Goal: Information Seeking & Learning: Learn about a topic

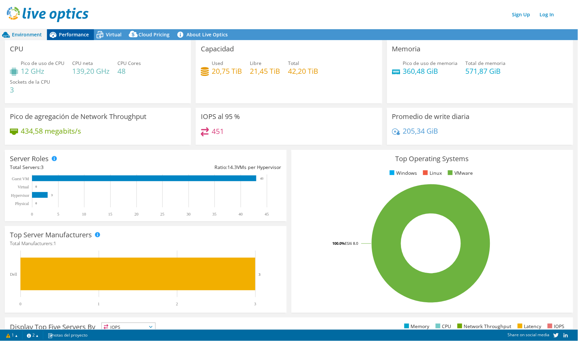
click at [81, 38] on div "Performance" at bounding box center [70, 34] width 47 height 11
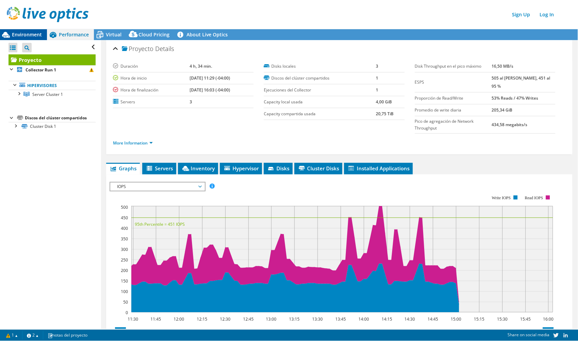
click at [24, 36] on span "Environment" at bounding box center [27, 34] width 30 height 6
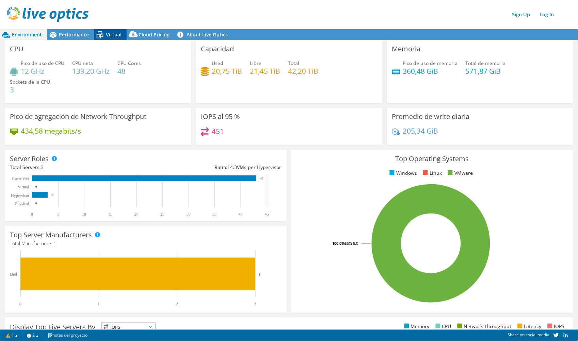
click at [101, 37] on icon at bounding box center [100, 35] width 12 height 12
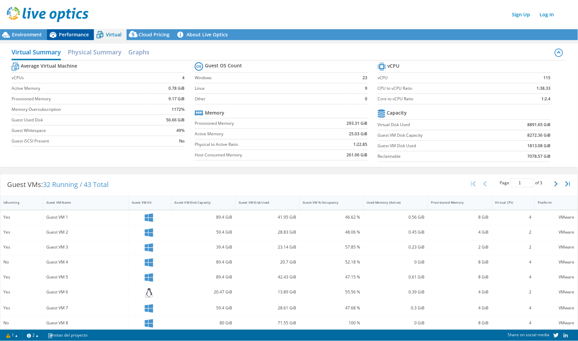
click at [69, 29] on div "Performance" at bounding box center [70, 34] width 47 height 11
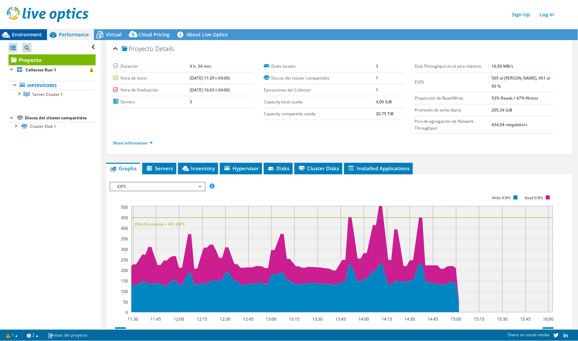
click at [36, 35] on span "Environment" at bounding box center [27, 34] width 30 height 6
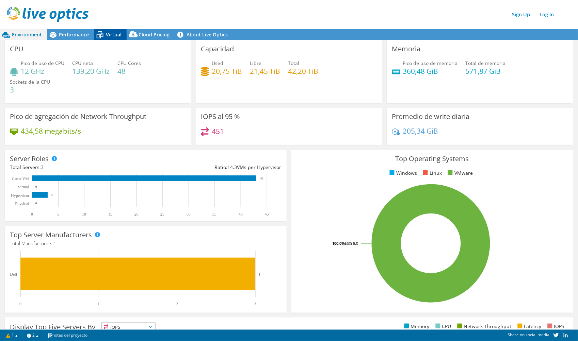
click at [110, 35] on span "Virtual" at bounding box center [114, 34] width 16 height 6
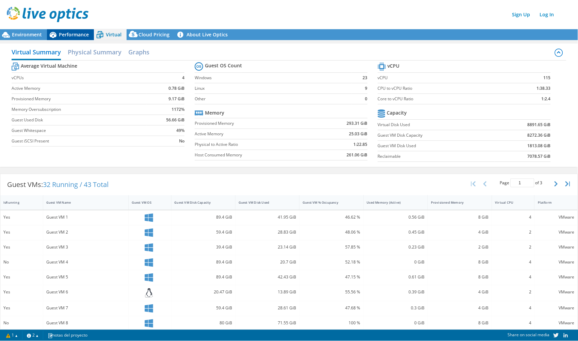
click at [76, 33] on span "Performance" at bounding box center [74, 34] width 30 height 6
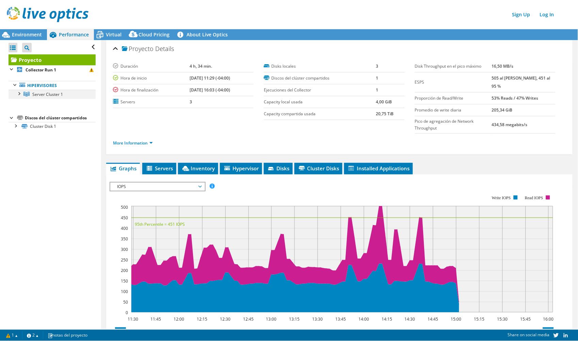
click at [18, 95] on div at bounding box center [18, 93] width 7 height 7
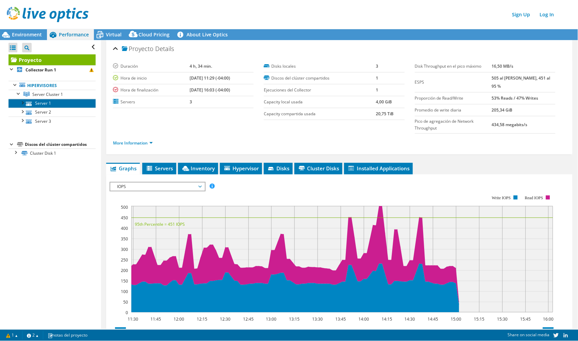
click at [40, 105] on link "Server 1" at bounding box center [52, 103] width 87 height 9
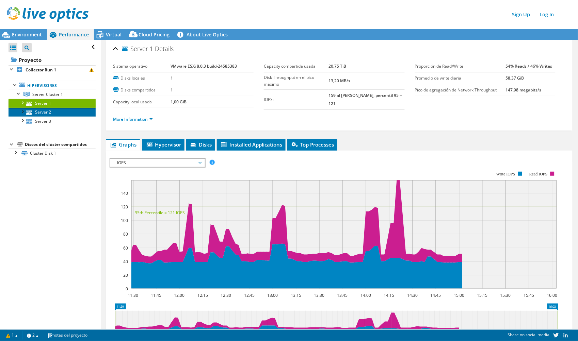
click at [39, 110] on link "Server 2" at bounding box center [52, 112] width 87 height 9
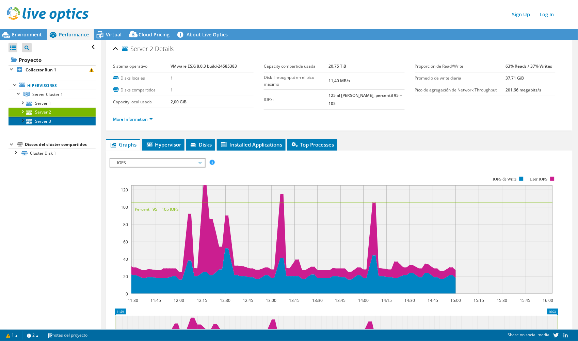
click at [45, 118] on link "Server 3" at bounding box center [52, 121] width 87 height 9
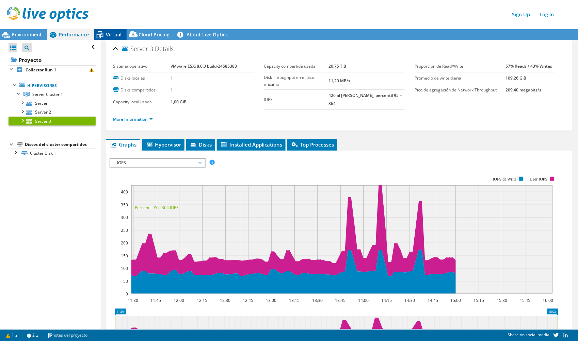
click at [100, 33] on icon at bounding box center [100, 35] width 7 height 5
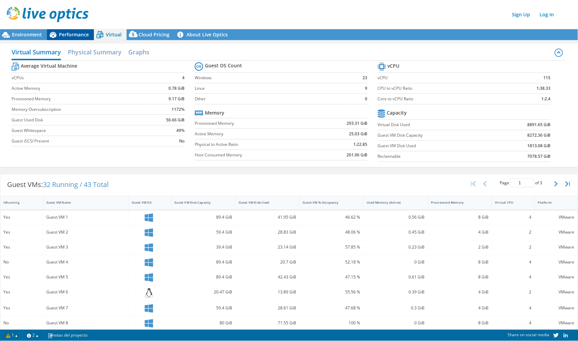
click at [66, 33] on span "Performance" at bounding box center [74, 34] width 30 height 6
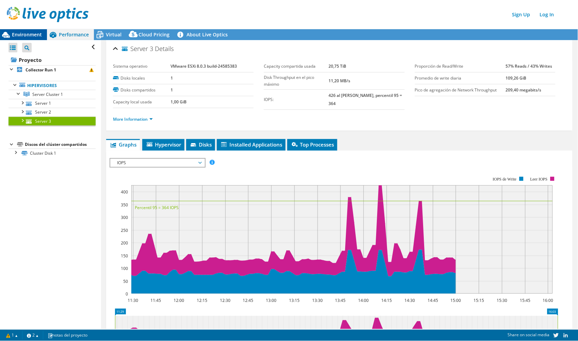
click at [23, 33] on span "Environment" at bounding box center [27, 34] width 30 height 6
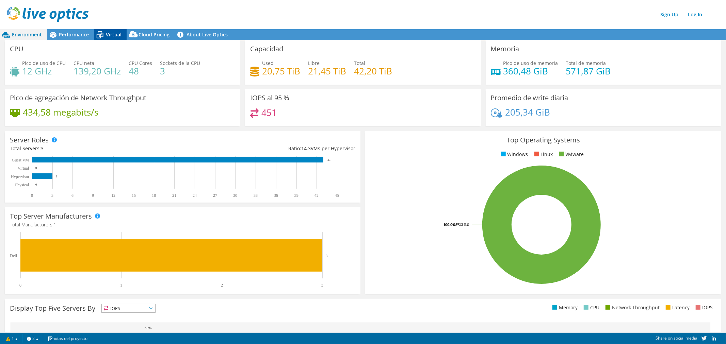
click at [111, 36] on span "Virtual" at bounding box center [114, 34] width 16 height 6
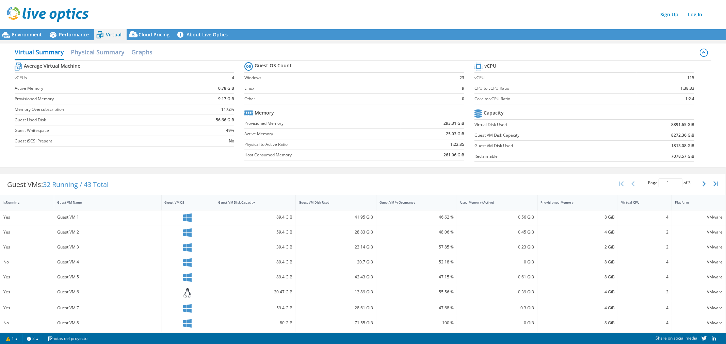
click at [104, 36] on icon at bounding box center [100, 35] width 12 height 12
click at [77, 36] on span "Performance" at bounding box center [74, 34] width 30 height 6
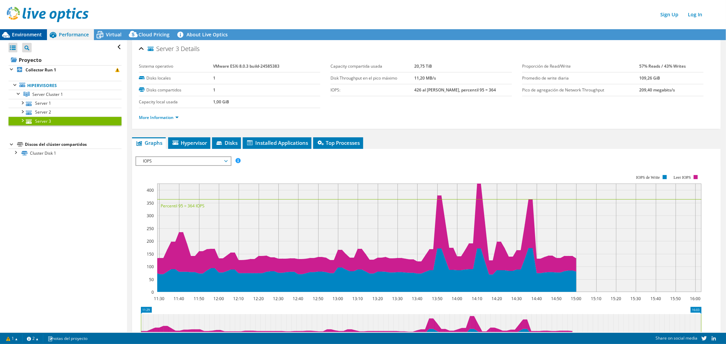
click at [35, 33] on span "Environment" at bounding box center [27, 34] width 30 height 6
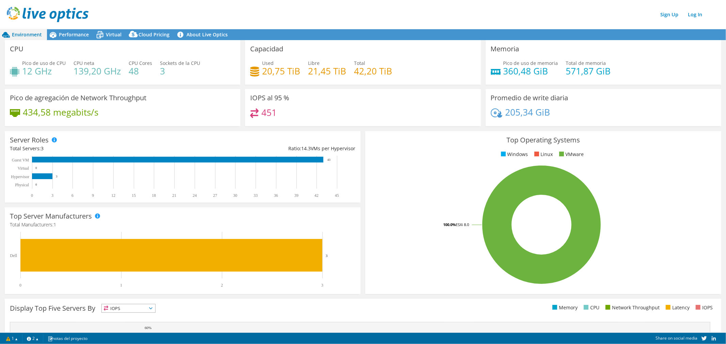
click at [53, 79] on div "Pico de uso de CPU 12 GHz CPU neta 139,20 GHz CPU Cores 48 Sockets de la CPU 3" at bounding box center [122, 71] width 225 height 22
click at [173, 65] on span "Sockets de la CPU" at bounding box center [180, 63] width 40 height 6
click at [75, 37] on span "Performance" at bounding box center [74, 34] width 30 height 6
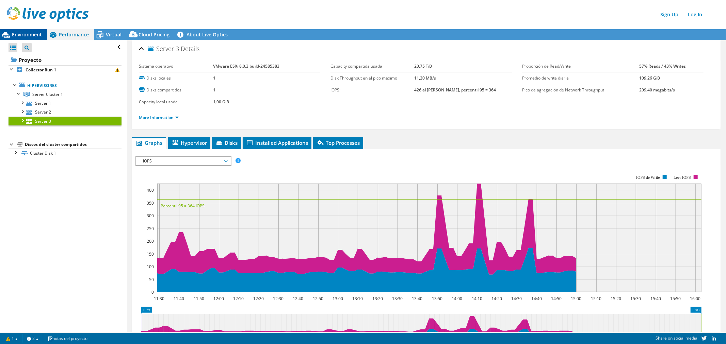
click at [35, 34] on span "Environment" at bounding box center [27, 34] width 30 height 6
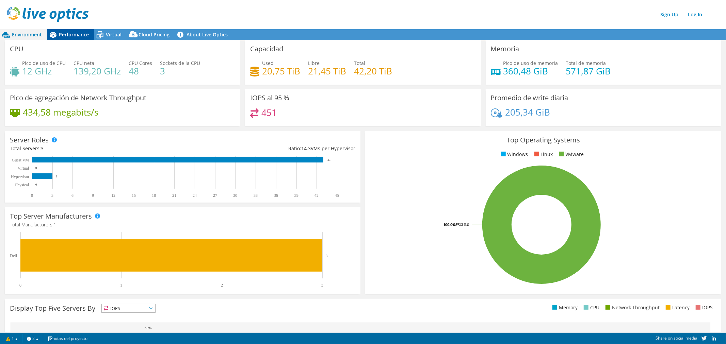
click at [62, 31] on span "Performance" at bounding box center [74, 34] width 30 height 6
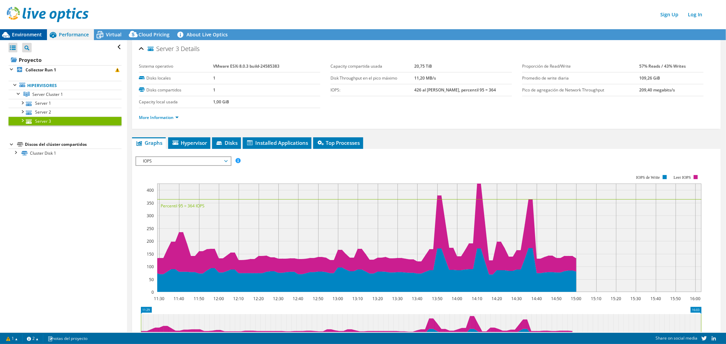
click at [30, 33] on span "Environment" at bounding box center [27, 34] width 30 height 6
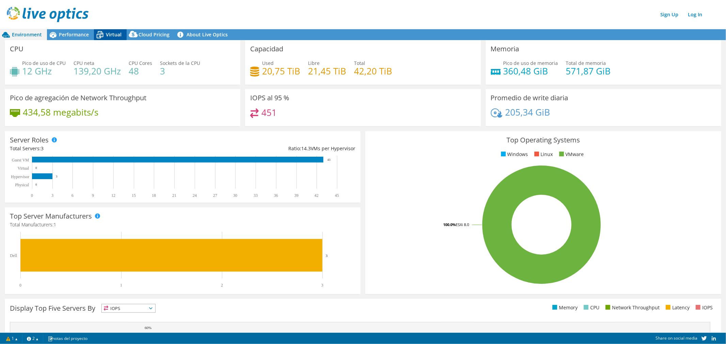
click at [118, 37] on span "Virtual" at bounding box center [114, 34] width 16 height 6
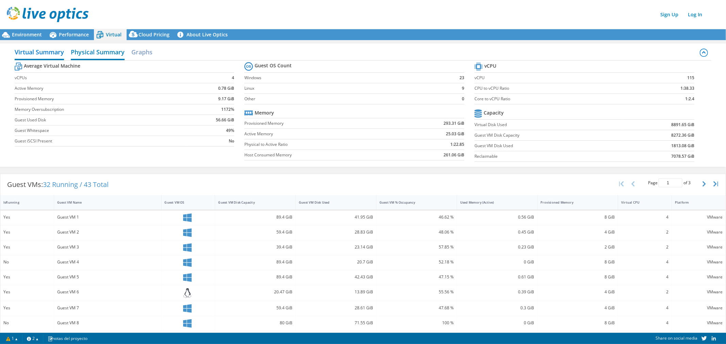
click at [106, 54] on h2 "Physical Summary" at bounding box center [98, 52] width 54 height 15
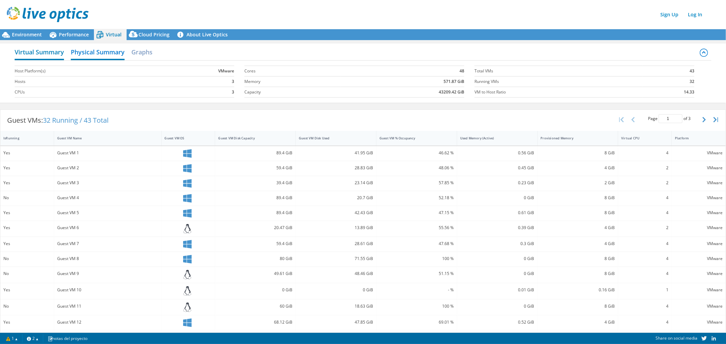
click at [51, 55] on h2 "Virtual Summary" at bounding box center [39, 52] width 49 height 15
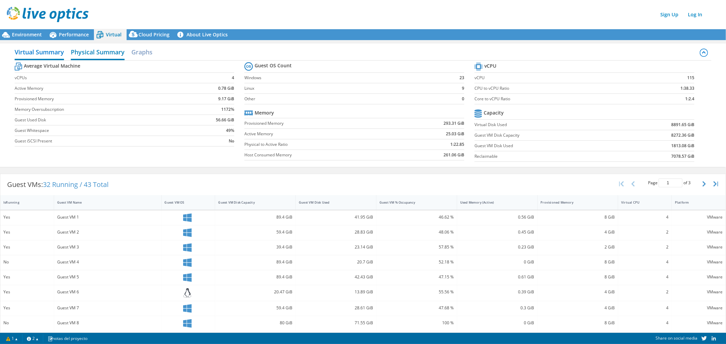
click at [102, 56] on h2 "Physical Summary" at bounding box center [98, 52] width 54 height 15
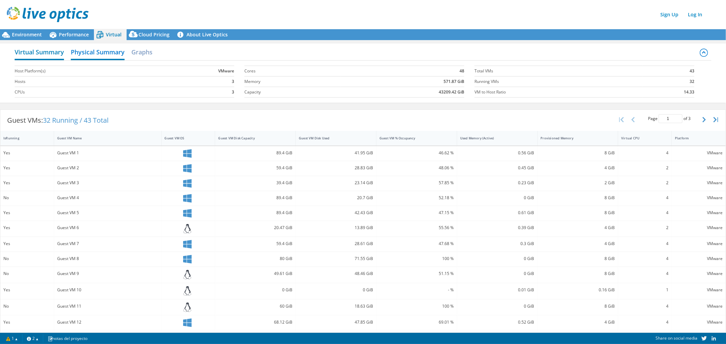
click at [48, 53] on h2 "Virtual Summary" at bounding box center [39, 52] width 49 height 15
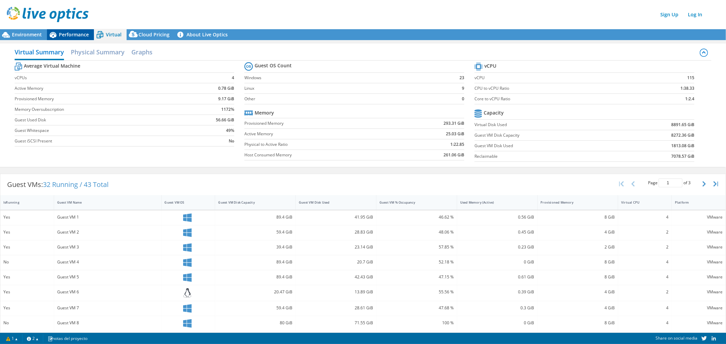
click at [68, 32] on span "Performance" at bounding box center [74, 34] width 30 height 6
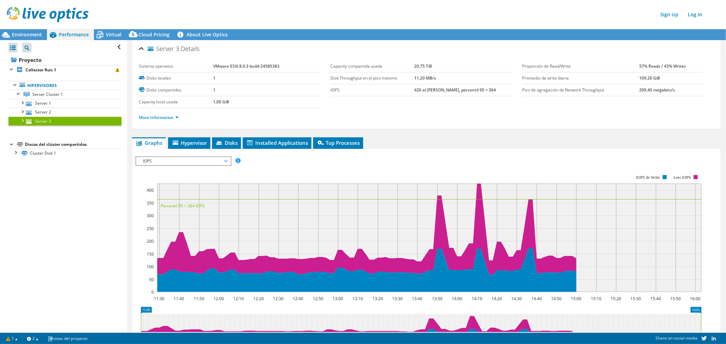
click at [200, 158] on span "IOPS" at bounding box center [183, 161] width 87 height 8
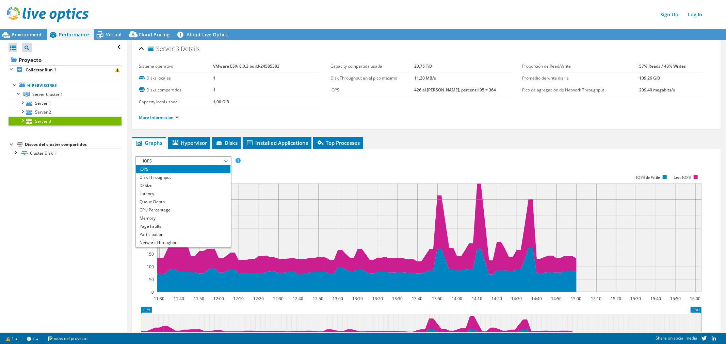
scroll to position [24, 0]
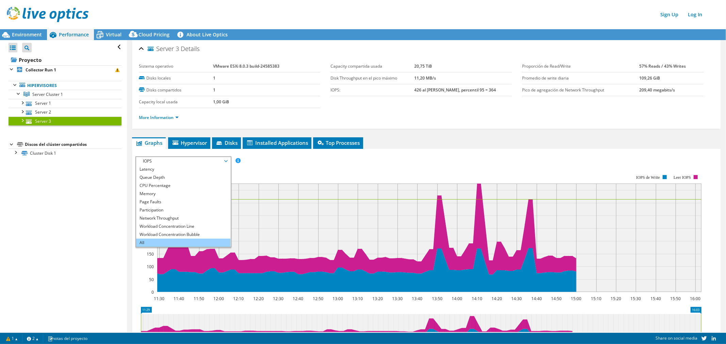
click at [173, 242] on li "All" at bounding box center [183, 243] width 94 height 8
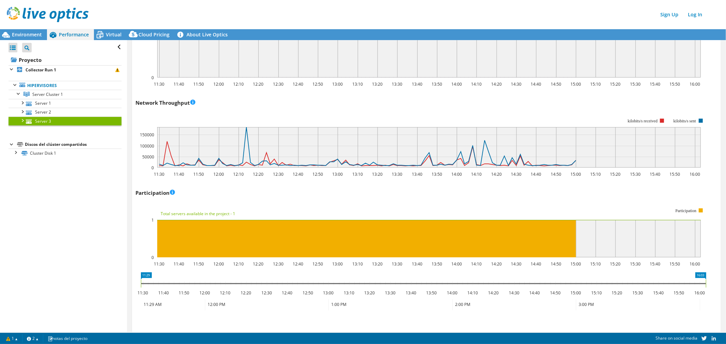
scroll to position [794, 0]
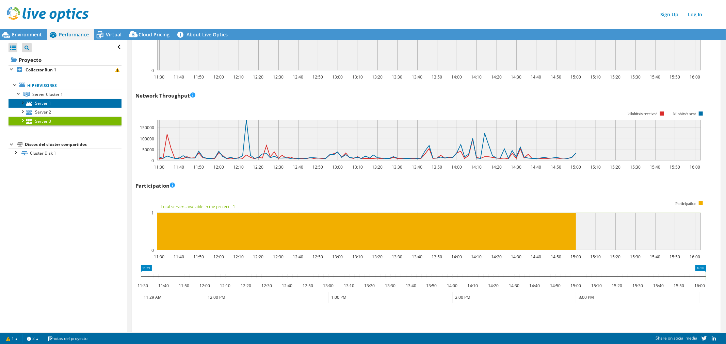
click at [33, 100] on link "Server 1" at bounding box center [65, 103] width 113 height 9
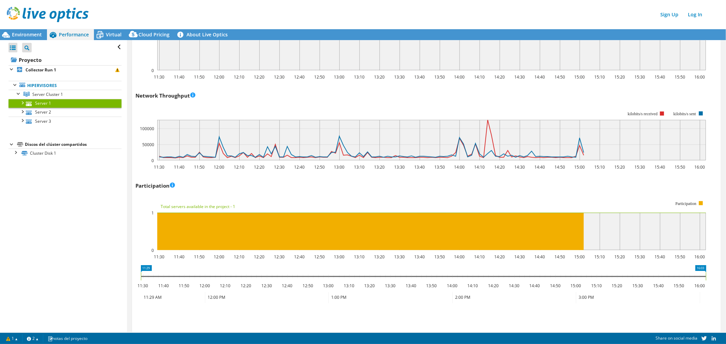
click at [22, 102] on div at bounding box center [22, 102] width 7 height 7
click at [38, 104] on link "Server 1" at bounding box center [65, 103] width 113 height 9
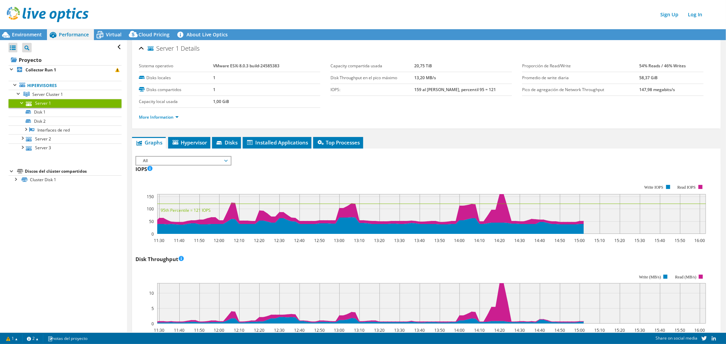
scroll to position [0, 0]
click at [186, 140] on span "Hypervisor" at bounding box center [188, 143] width 35 height 7
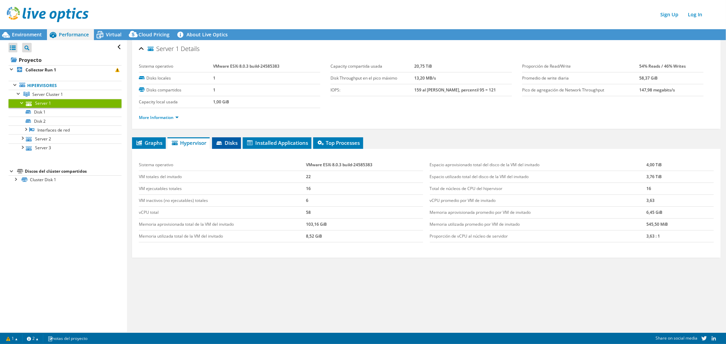
click at [227, 141] on span "Disks" at bounding box center [226, 143] width 22 height 7
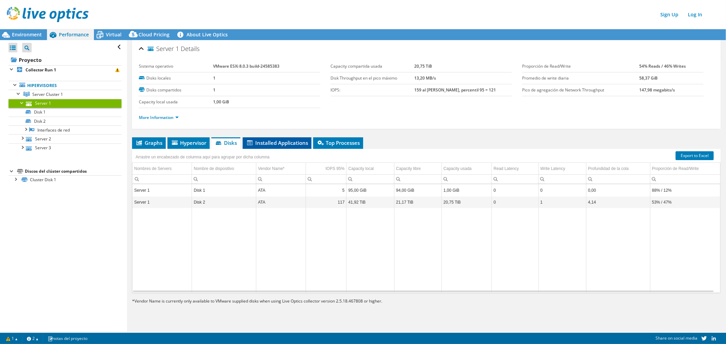
click at [253, 140] on span "Installed Applications" at bounding box center [277, 143] width 62 height 7
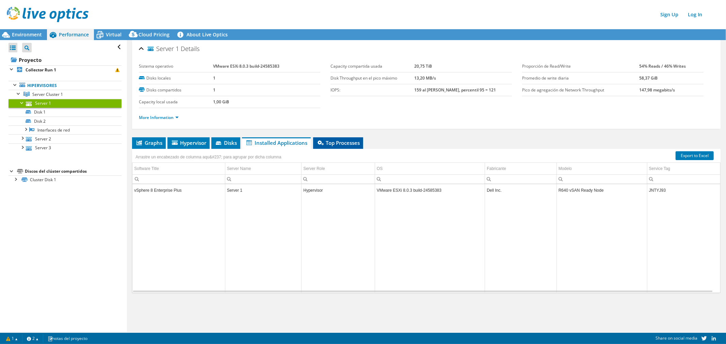
click at [323, 141] on icon at bounding box center [320, 143] width 6 height 5
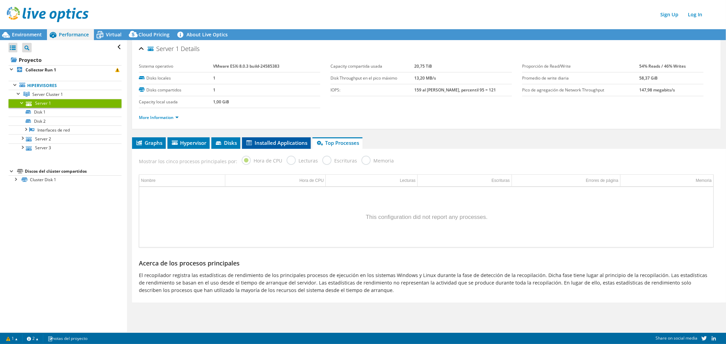
click at [293, 142] on span "Installed Applications" at bounding box center [276, 143] width 62 height 7
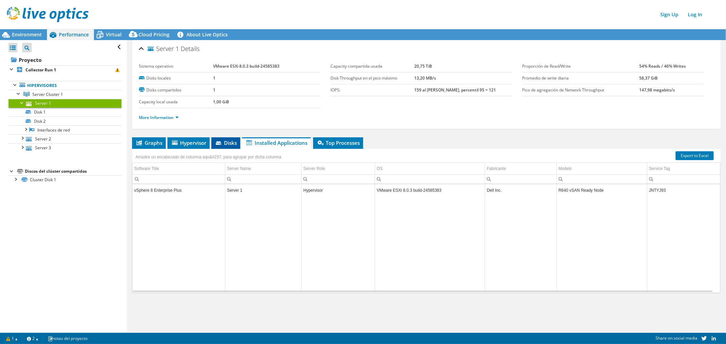
click at [234, 145] on span "Disks" at bounding box center [226, 143] width 22 height 7
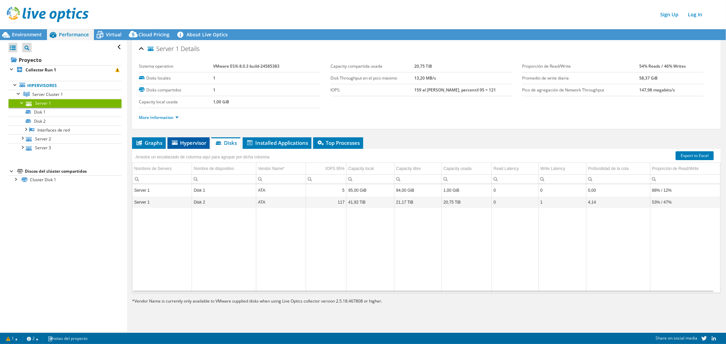
click at [202, 144] on span "Hypervisor" at bounding box center [188, 143] width 35 height 7
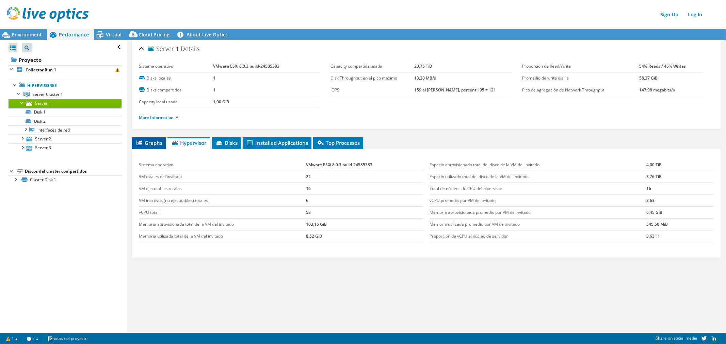
click at [157, 144] on span "Graphs" at bounding box center [148, 143] width 27 height 7
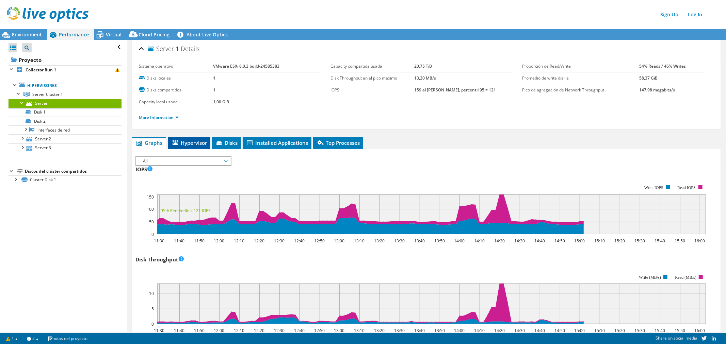
click at [180, 142] on span "Hypervisor" at bounding box center [188, 143] width 35 height 7
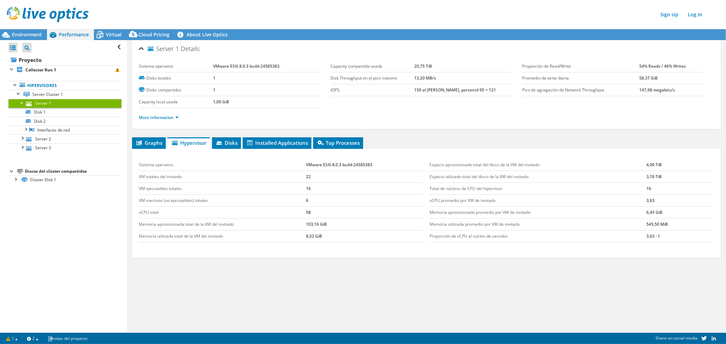
click at [233, 179] on td "VM totales del invitado" at bounding box center [222, 177] width 167 height 12
click at [45, 68] on b "Collector Run 1" at bounding box center [41, 70] width 31 height 6
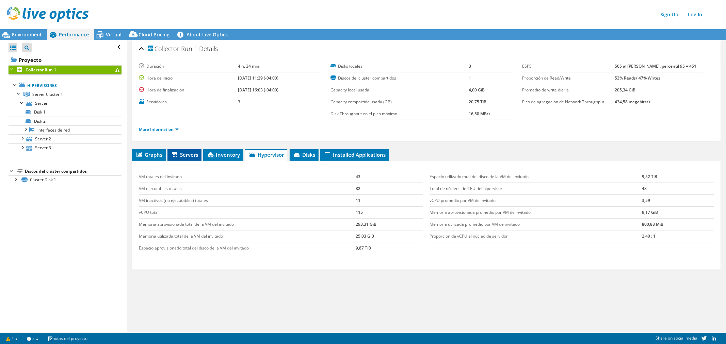
click at [186, 150] on li "Servers" at bounding box center [184, 155] width 34 height 12
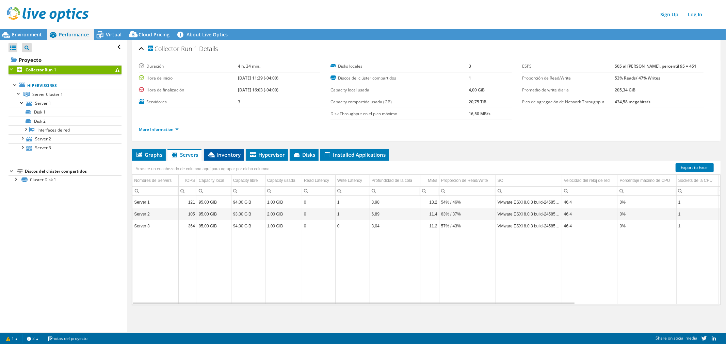
click at [218, 158] on li "Inventory" at bounding box center [224, 155] width 40 height 12
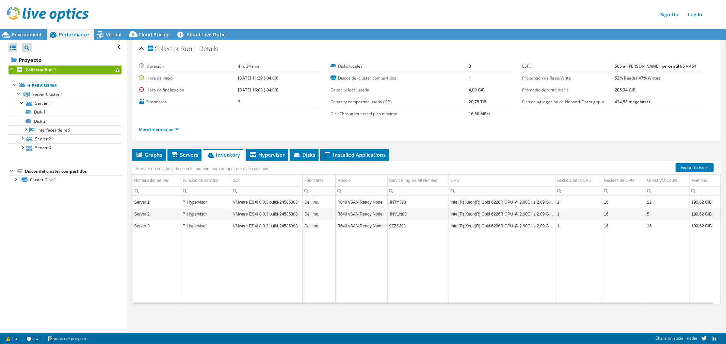
click at [93, 31] on div "Performance" at bounding box center [70, 34] width 47 height 11
click at [103, 33] on icon at bounding box center [100, 35] width 7 height 5
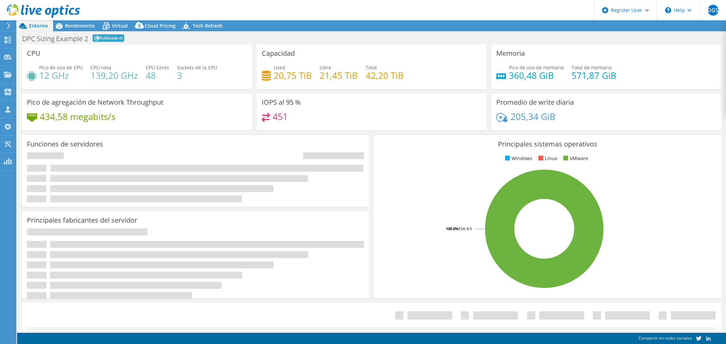
select select "[GEOGRAPHIC_DATA]"
select select "USD"
